Goal: Navigation & Orientation: Find specific page/section

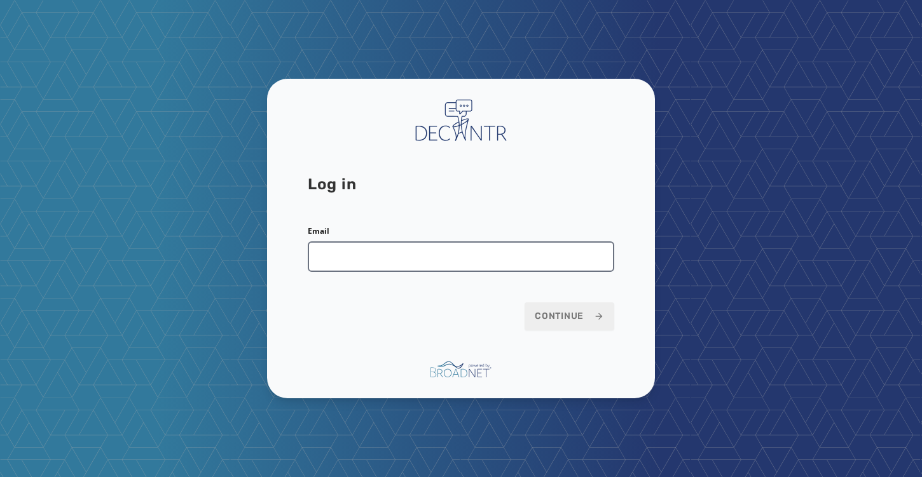
click at [357, 252] on input "Email" at bounding box center [461, 257] width 306 height 31
type input "**********"
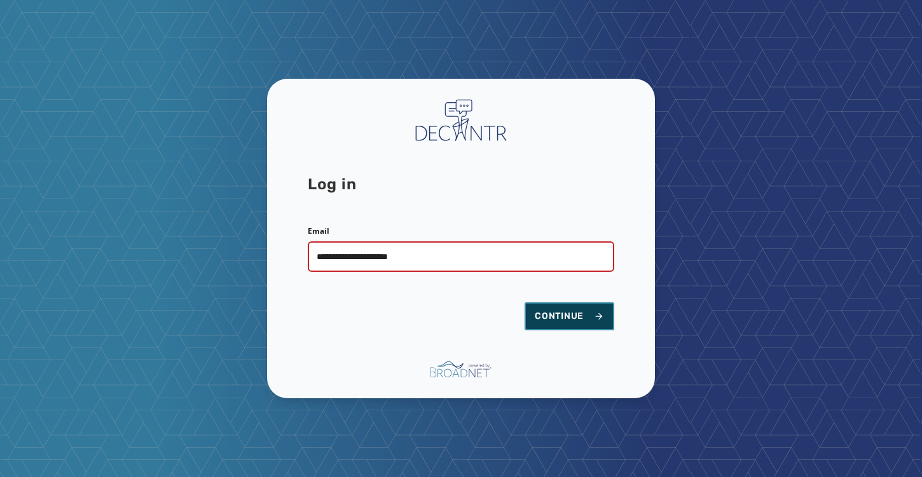
click at [557, 316] on span "Continue" at bounding box center [569, 316] width 69 height 13
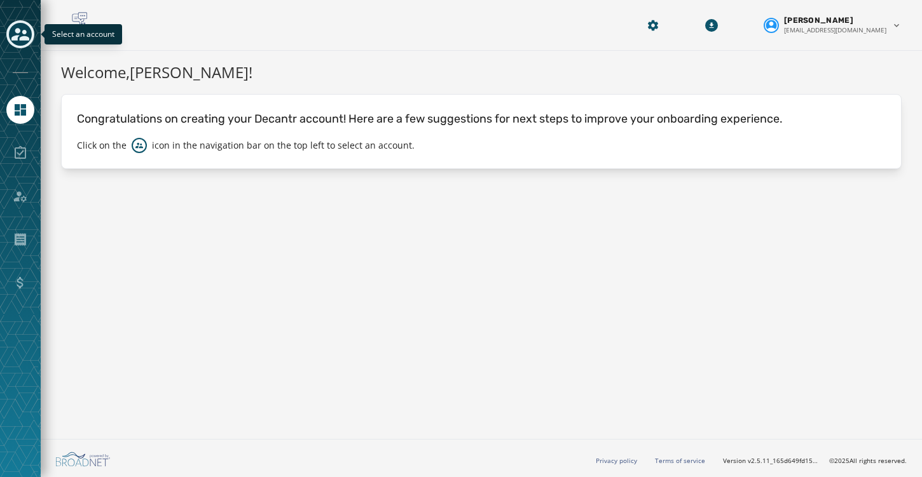
click at [24, 35] on icon "Toggle account select drawer" at bounding box center [20, 34] width 18 height 18
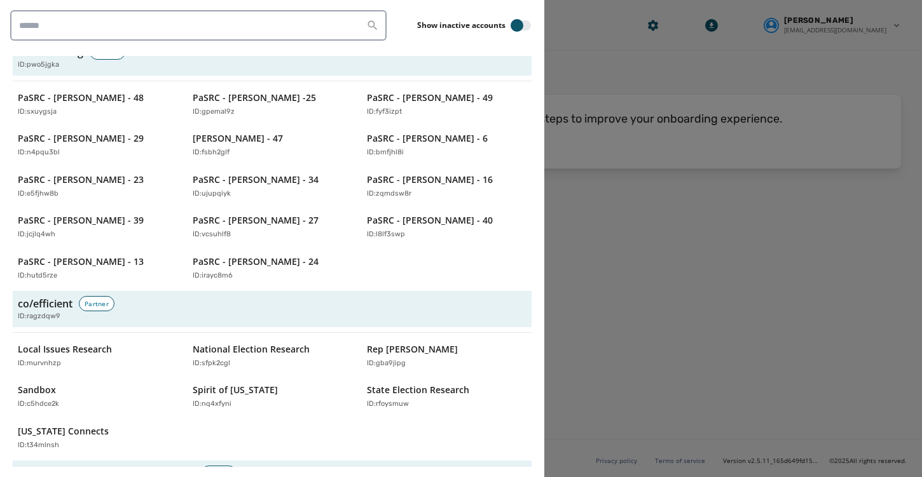
scroll to position [772, 0]
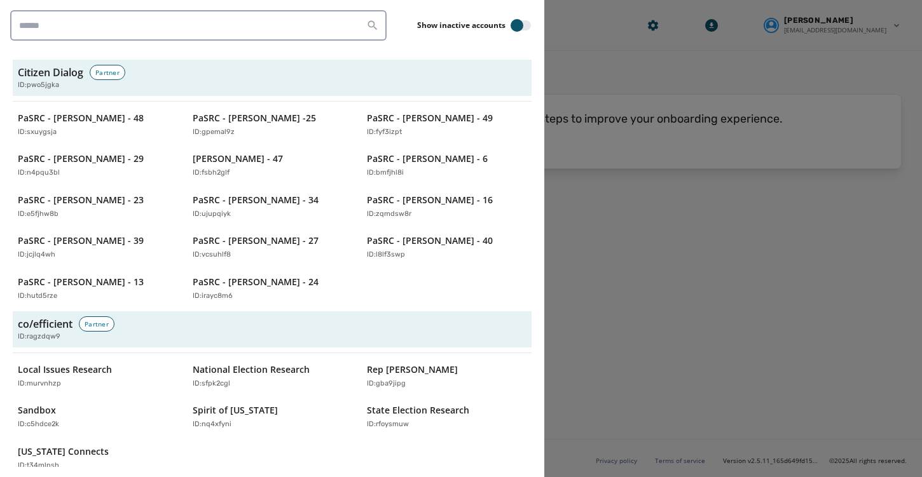
click at [615, 78] on div at bounding box center [461, 238] width 922 height 477
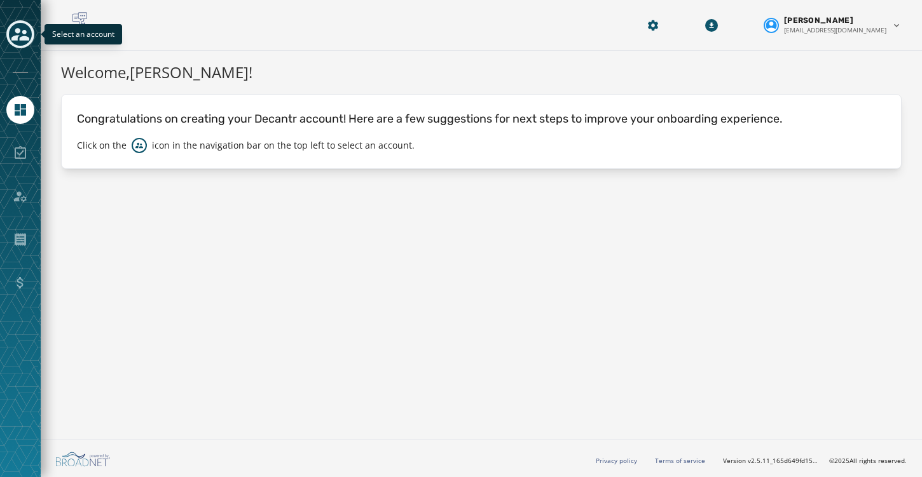
click at [23, 34] on icon "Toggle account select drawer" at bounding box center [20, 34] width 18 height 13
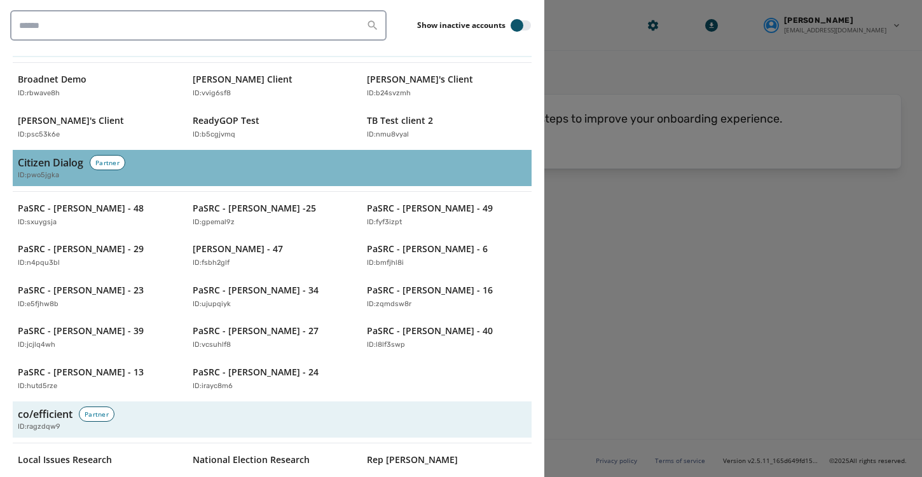
scroll to position [688, 0]
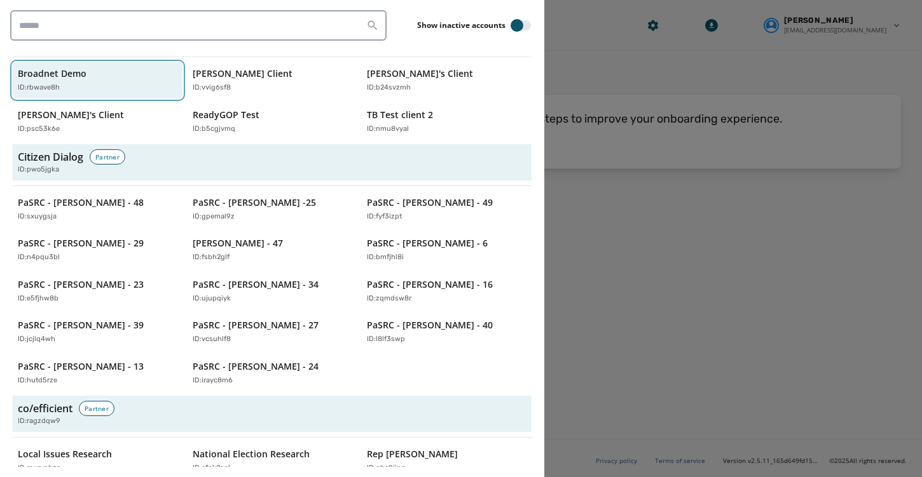
click at [86, 67] on div "Broadnet Demo ID: rbwave8h" at bounding box center [91, 80] width 147 height 26
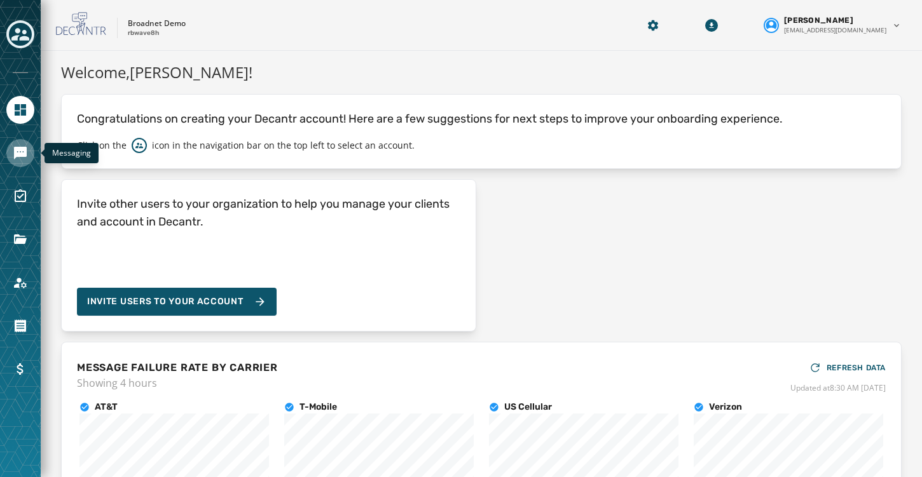
click at [20, 151] on icon "Navigate to Messaging" at bounding box center [20, 153] width 13 height 13
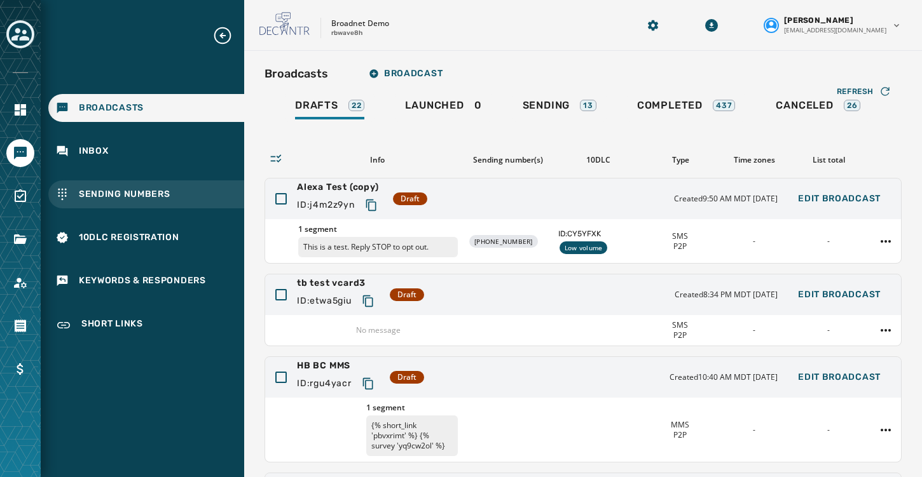
click at [96, 189] on span "Sending Numbers" at bounding box center [125, 194] width 92 height 13
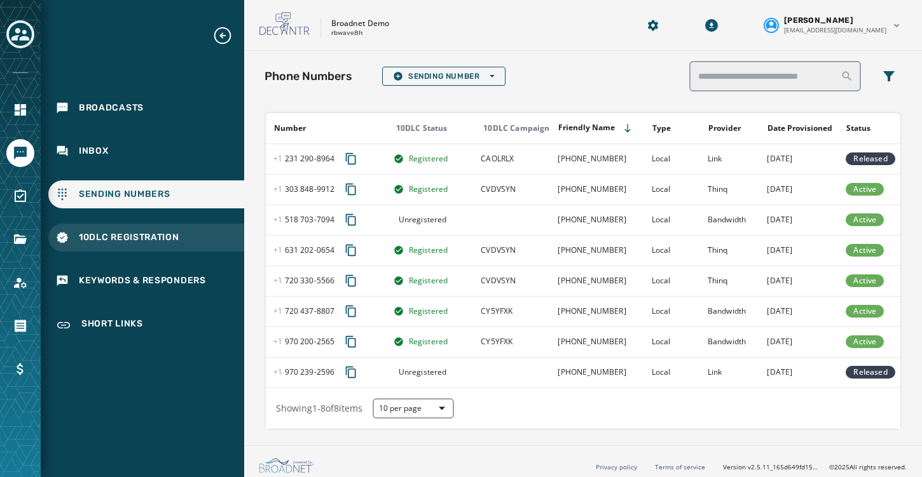
click at [107, 236] on span "10DLC Registration" at bounding box center [129, 237] width 100 height 13
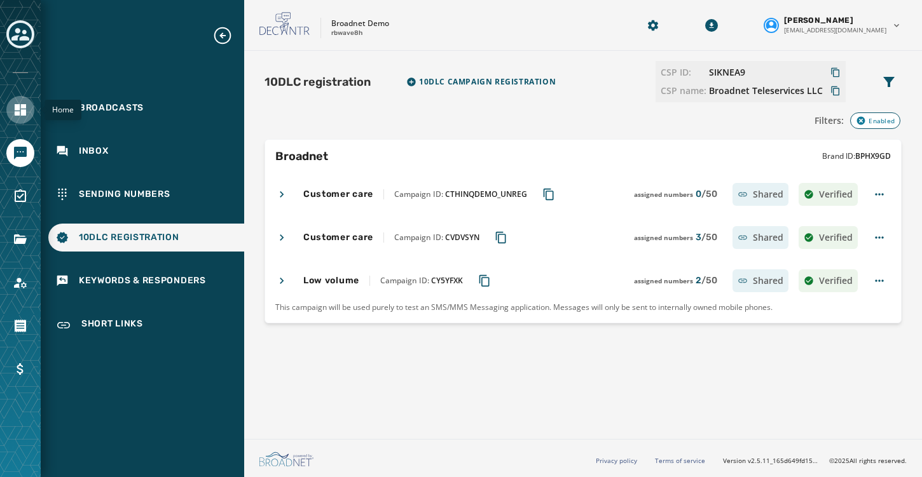
click at [22, 114] on icon "Navigate to Home" at bounding box center [20, 109] width 11 height 11
